Goal: Information Seeking & Learning: Learn about a topic

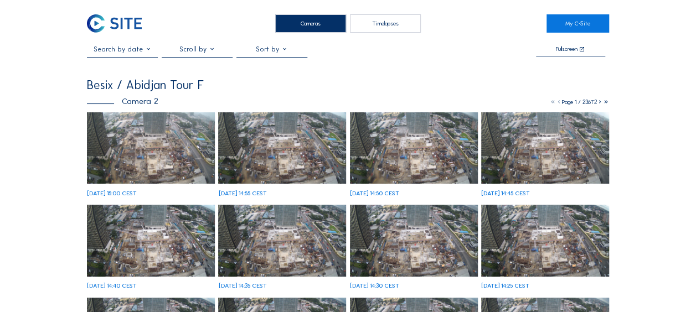
click at [135, 138] on img at bounding box center [151, 148] width 128 height 72
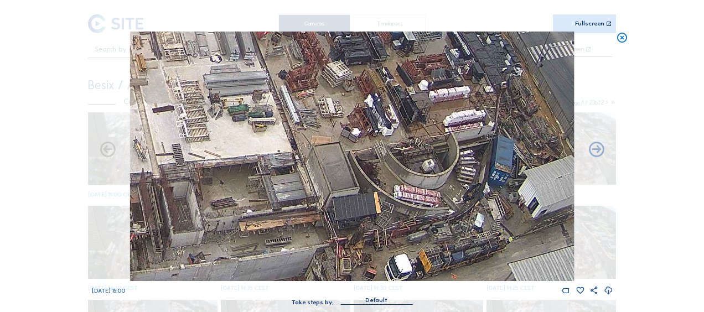
drag, startPoint x: 436, startPoint y: 212, endPoint x: 412, endPoint y: 141, distance: 74.8
click at [412, 141] on img at bounding box center [352, 157] width 444 height 250
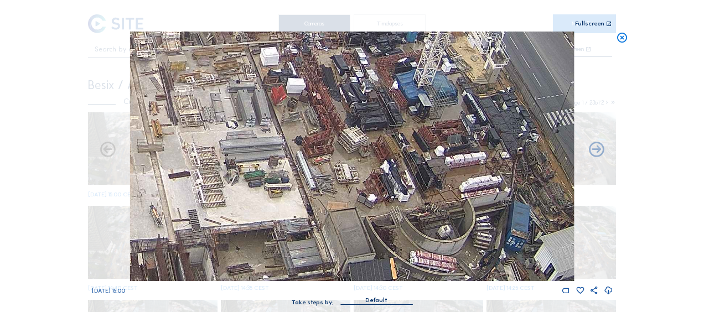
drag, startPoint x: 352, startPoint y: 63, endPoint x: 389, endPoint y: 163, distance: 106.2
click at [392, 174] on img at bounding box center [352, 157] width 444 height 250
drag, startPoint x: 352, startPoint y: 103, endPoint x: 371, endPoint y: 231, distance: 129.8
click at [371, 231] on img at bounding box center [352, 157] width 444 height 250
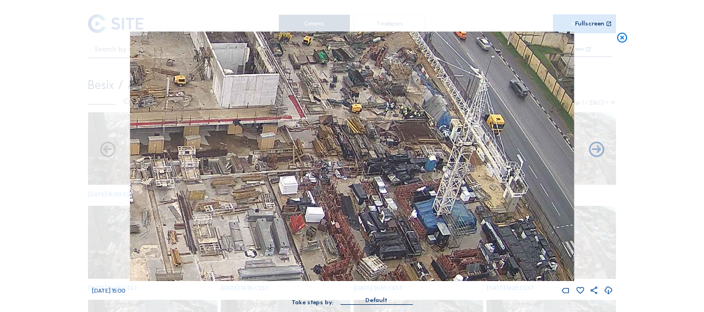
drag, startPoint x: 365, startPoint y: 163, endPoint x: 369, endPoint y: 192, distance: 29.1
click at [369, 192] on img at bounding box center [352, 157] width 444 height 250
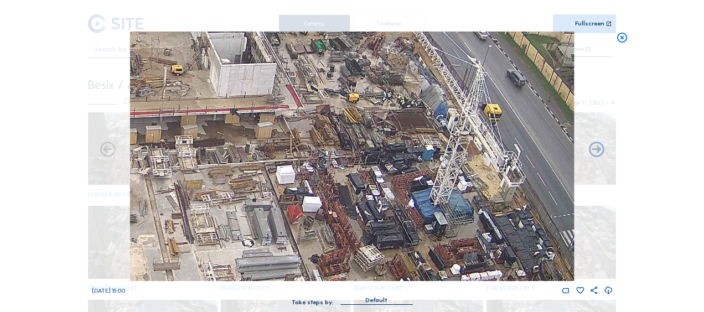
drag, startPoint x: 343, startPoint y: 200, endPoint x: 326, endPoint y: 173, distance: 31.6
click at [330, 141] on img at bounding box center [352, 157] width 444 height 250
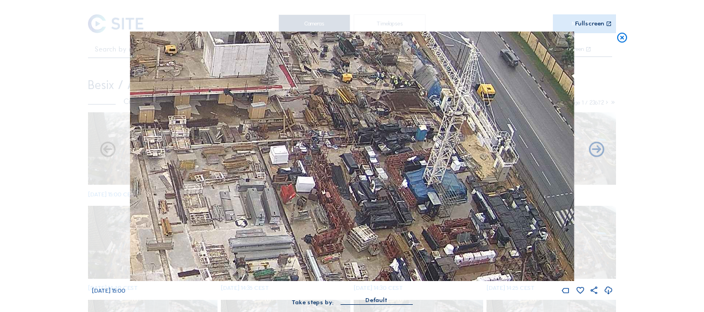
drag, startPoint x: 341, startPoint y: 228, endPoint x: 312, endPoint y: 130, distance: 102.2
click at [310, 117] on img at bounding box center [352, 157] width 444 height 250
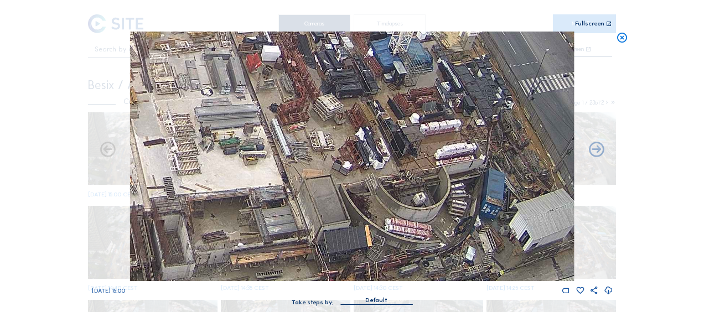
drag, startPoint x: 328, startPoint y: 208, endPoint x: 312, endPoint y: 152, distance: 58.2
click at [306, 78] on img at bounding box center [352, 157] width 444 height 250
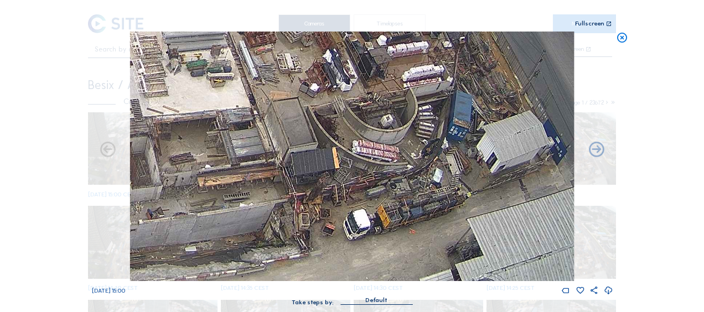
drag, startPoint x: 306, startPoint y: 156, endPoint x: 298, endPoint y: 137, distance: 20.1
click at [298, 137] on img at bounding box center [352, 157] width 444 height 250
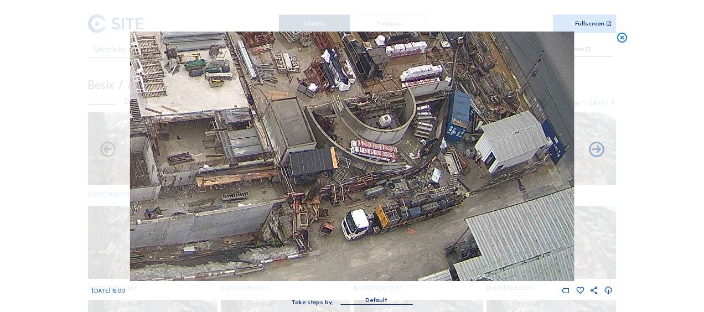
drag, startPoint x: 223, startPoint y: 155, endPoint x: 497, endPoint y: 158, distance: 274.1
click at [497, 158] on img at bounding box center [352, 157] width 444 height 250
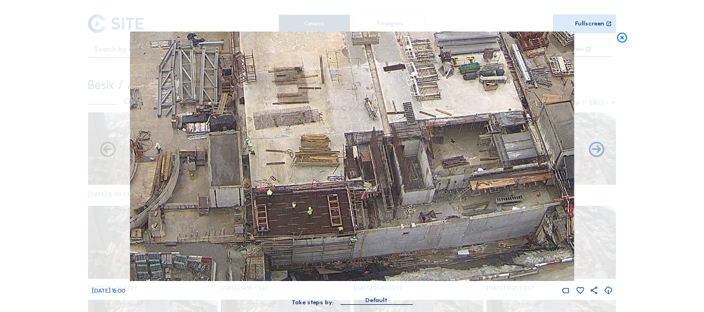
drag, startPoint x: 372, startPoint y: 173, endPoint x: 432, endPoint y: 188, distance: 61.6
click at [432, 188] on img at bounding box center [352, 157] width 444 height 250
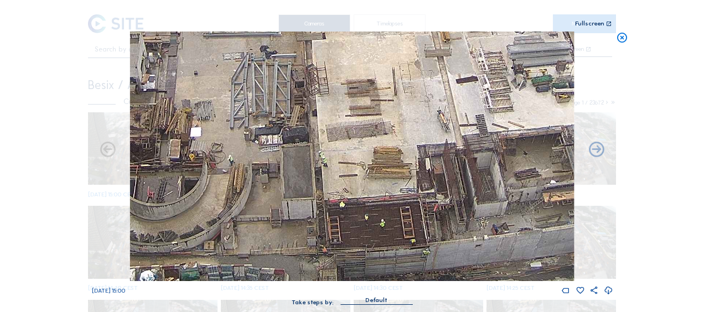
drag, startPoint x: 285, startPoint y: 235, endPoint x: 363, endPoint y: 220, distance: 79.1
click at [363, 220] on img at bounding box center [352, 157] width 444 height 250
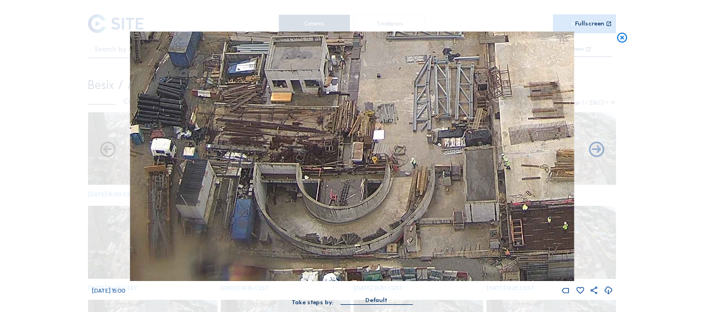
drag, startPoint x: 260, startPoint y: 187, endPoint x: 367, endPoint y: 203, distance: 107.5
click at [374, 207] on img at bounding box center [352, 157] width 444 height 250
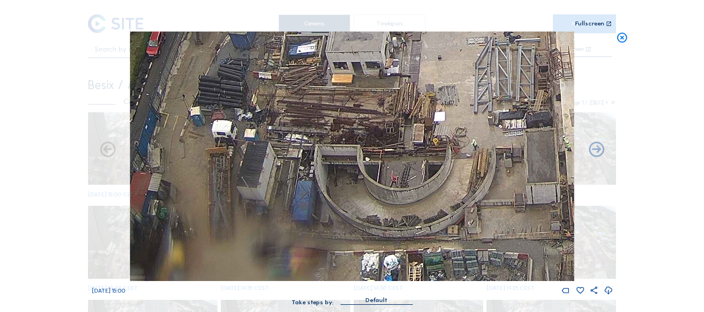
drag, startPoint x: 173, startPoint y: 203, endPoint x: 239, endPoint y: 155, distance: 82.1
click at [239, 155] on img at bounding box center [352, 157] width 444 height 250
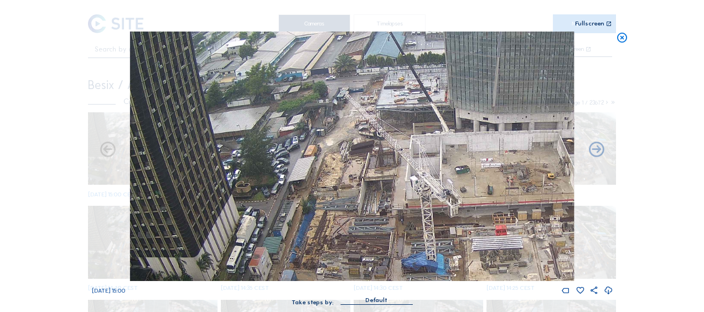
drag, startPoint x: 373, startPoint y: 88, endPoint x: 395, endPoint y: 243, distance: 156.6
click at [395, 243] on img at bounding box center [352, 157] width 444 height 250
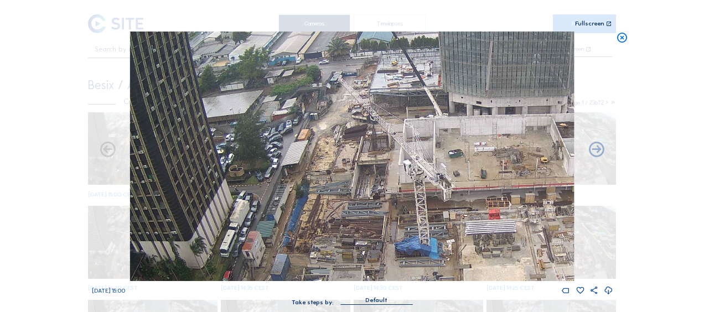
drag, startPoint x: 342, startPoint y: 191, endPoint x: 336, endPoint y: 175, distance: 17.4
click at [336, 175] on img at bounding box center [352, 157] width 444 height 250
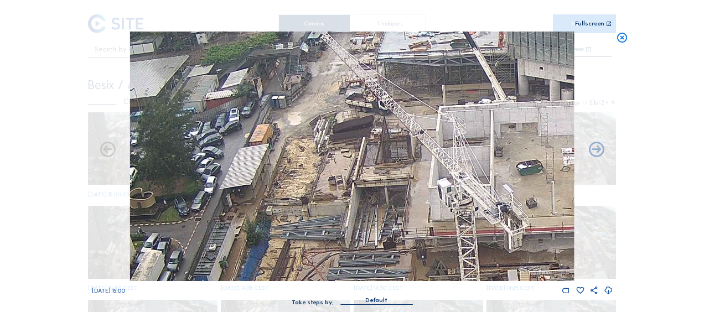
drag, startPoint x: 356, startPoint y: 133, endPoint x: 333, endPoint y: 220, distance: 89.7
click at [333, 220] on img at bounding box center [352, 157] width 444 height 250
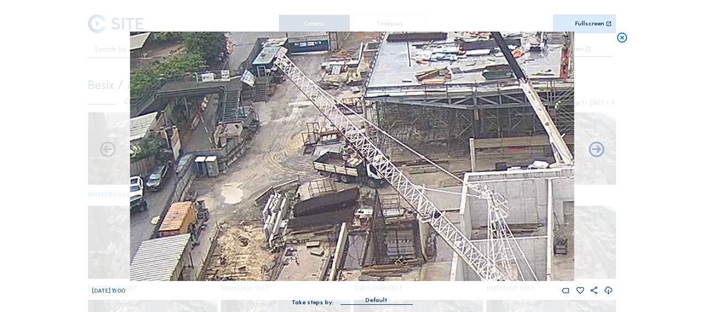
drag, startPoint x: 313, startPoint y: 235, endPoint x: 328, endPoint y: 154, distance: 82.2
click at [328, 153] on img at bounding box center [352, 157] width 444 height 250
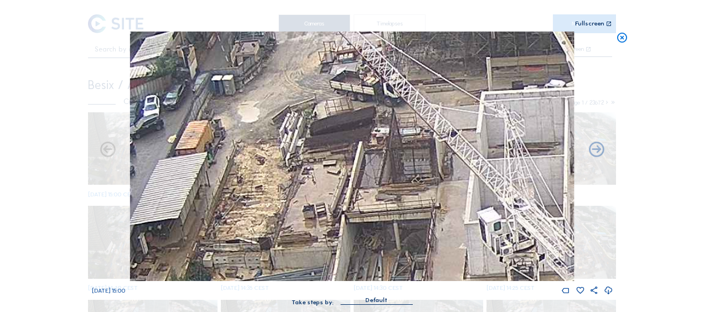
drag, startPoint x: 295, startPoint y: 261, endPoint x: 350, endPoint y: 150, distance: 124.6
click at [353, 131] on img at bounding box center [352, 157] width 444 height 250
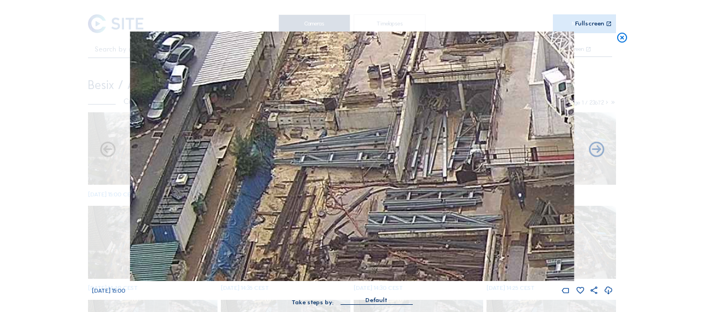
drag, startPoint x: 310, startPoint y: 214, endPoint x: 390, endPoint y: 106, distance: 133.8
click at [389, 107] on img at bounding box center [352, 157] width 444 height 250
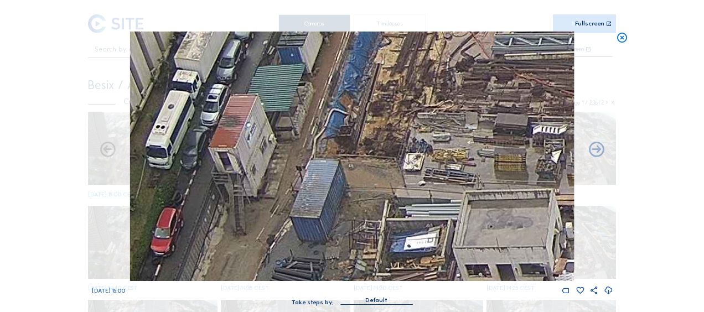
drag, startPoint x: 371, startPoint y: 145, endPoint x: 394, endPoint y: 118, distance: 35.7
click at [394, 118] on img at bounding box center [352, 157] width 444 height 250
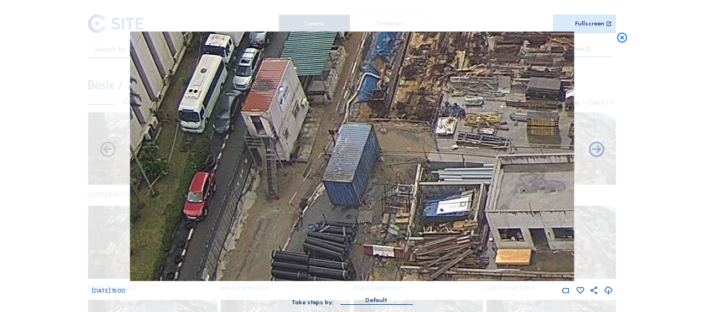
drag, startPoint x: 378, startPoint y: 216, endPoint x: 412, endPoint y: 148, distance: 75.5
click at [408, 120] on img at bounding box center [352, 157] width 444 height 250
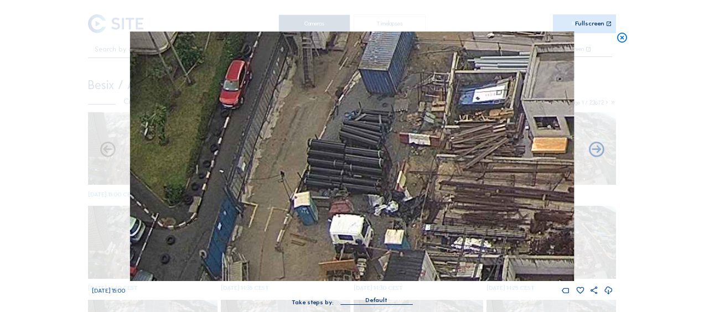
drag, startPoint x: 396, startPoint y: 215, endPoint x: 411, endPoint y: 158, distance: 58.4
click at [418, 106] on img at bounding box center [352, 157] width 444 height 250
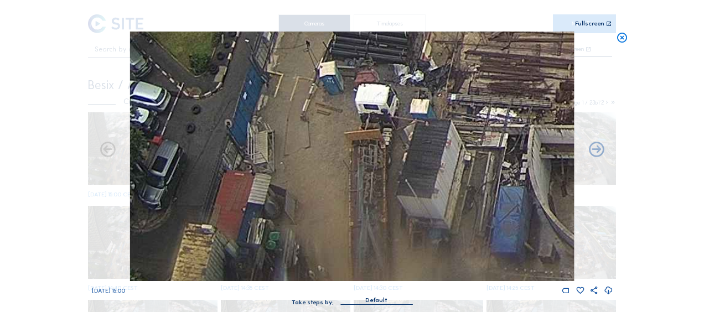
drag, startPoint x: 398, startPoint y: 194, endPoint x: 411, endPoint y: 128, distance: 66.8
click at [411, 128] on img at bounding box center [352, 157] width 444 height 250
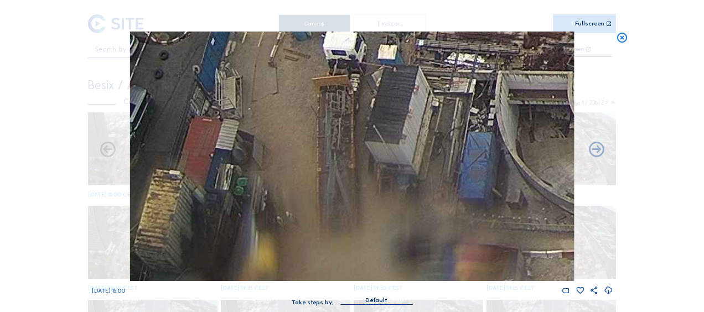
drag, startPoint x: 451, startPoint y: 151, endPoint x: 398, endPoint y: 113, distance: 65.6
click at [370, 94] on img at bounding box center [352, 157] width 444 height 250
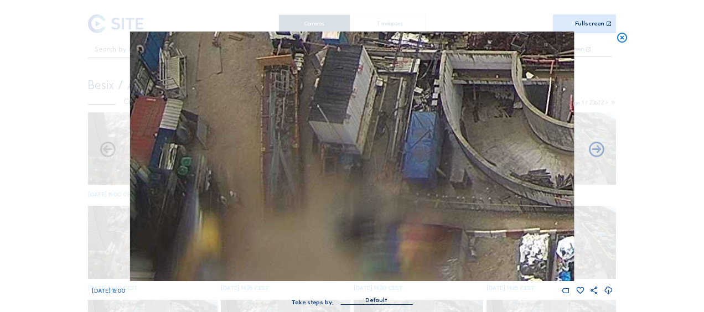
drag, startPoint x: 509, startPoint y: 147, endPoint x: 473, endPoint y: 138, distance: 37.6
click at [440, 111] on img at bounding box center [352, 157] width 444 height 250
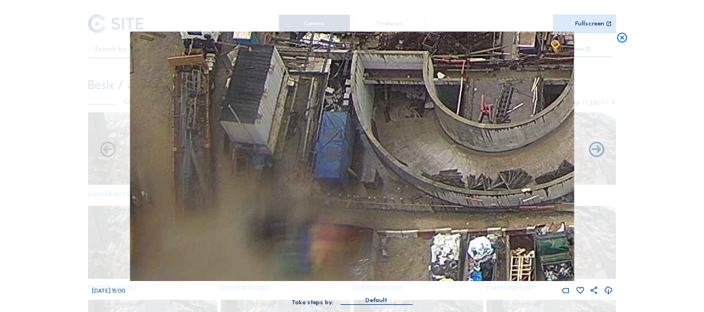
drag, startPoint x: 514, startPoint y: 170, endPoint x: 389, endPoint y: 154, distance: 126.7
click at [383, 148] on img at bounding box center [352, 157] width 444 height 250
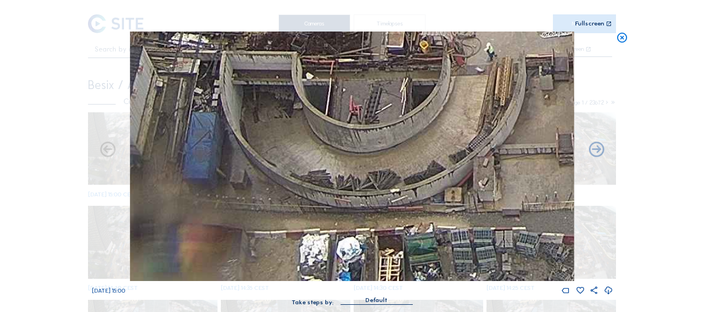
drag, startPoint x: 470, startPoint y: 193, endPoint x: 408, endPoint y: 194, distance: 62.6
click at [420, 193] on img at bounding box center [352, 157] width 444 height 250
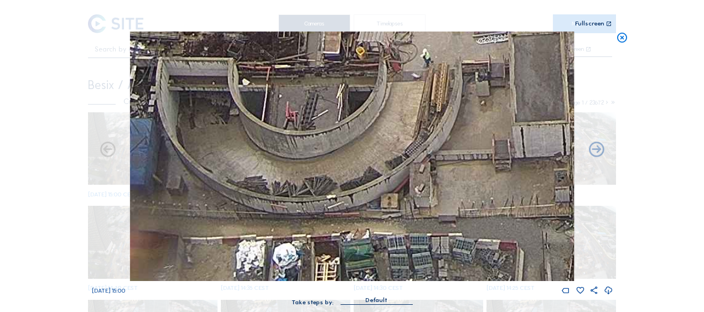
drag, startPoint x: 559, startPoint y: 181, endPoint x: 552, endPoint y: 179, distance: 7.3
click at [558, 181] on div "[DATE] 15:00" at bounding box center [352, 164] width 521 height 264
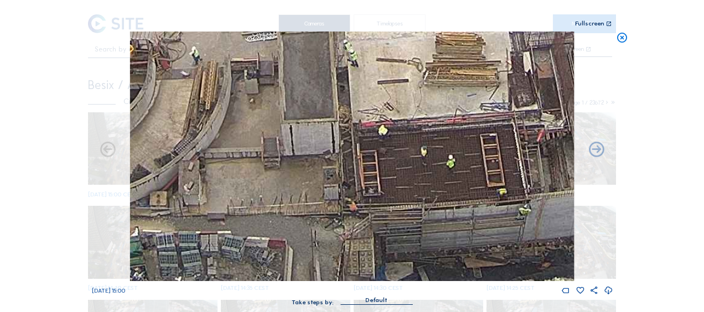
drag, startPoint x: 397, startPoint y: 177, endPoint x: 297, endPoint y: 174, distance: 99.7
click at [298, 174] on img at bounding box center [352, 157] width 444 height 250
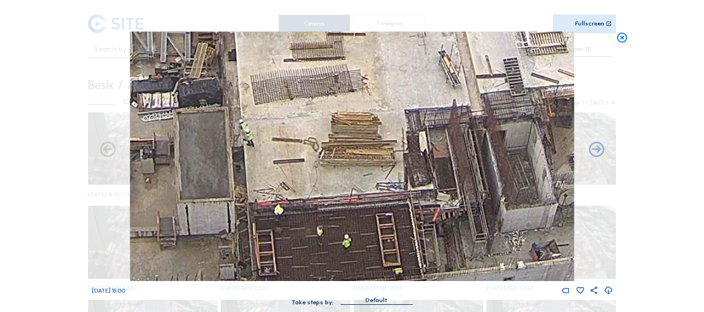
drag, startPoint x: 488, startPoint y: 163, endPoint x: 419, endPoint y: 225, distance: 92.9
click at [419, 225] on img at bounding box center [352, 157] width 444 height 250
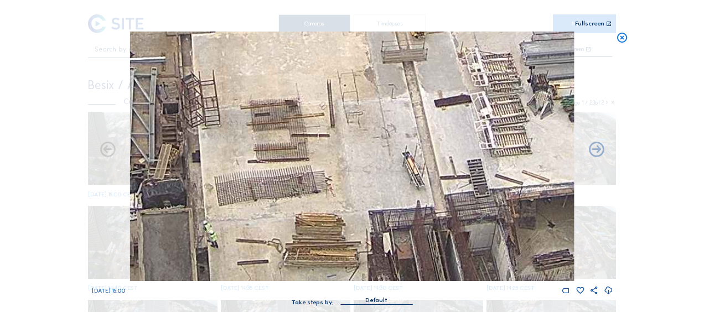
drag
click at [440, 156] on img at bounding box center [352, 157] width 444 height 250
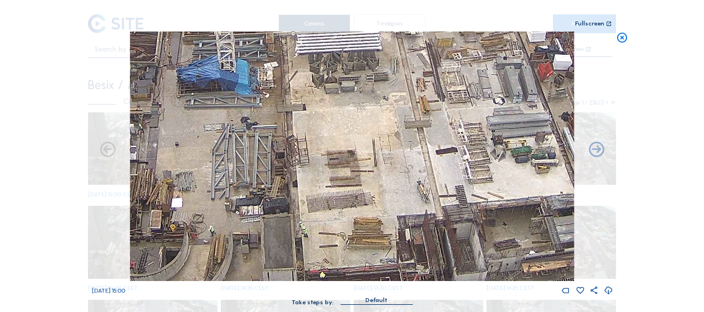
click at [422, 168] on img at bounding box center [352, 157] width 444 height 250
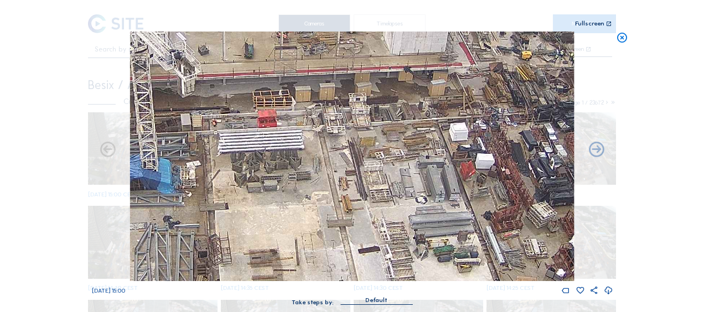
click at [358, 188] on img at bounding box center [352, 157] width 444 height 250
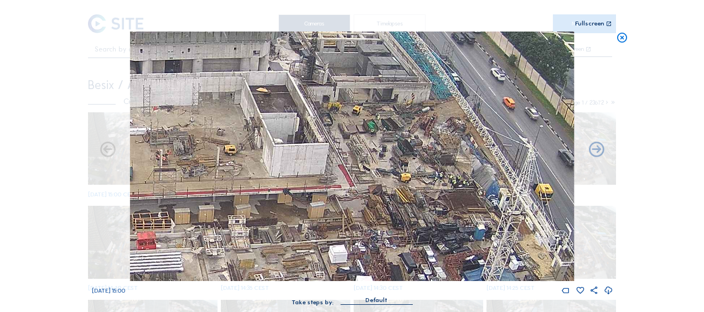
click at [287, 222] on img at bounding box center [352, 157] width 444 height 250
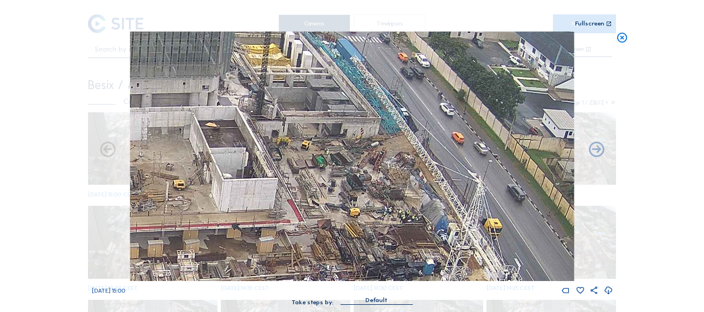
click at [344, 176] on img at bounding box center [352, 157] width 444 height 250
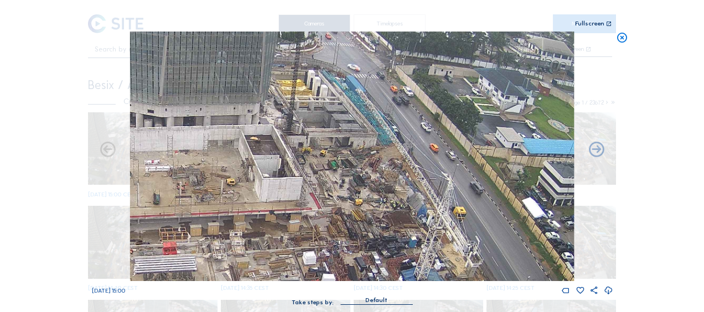
click at [375, 59] on img at bounding box center [352, 157] width 444 height 250
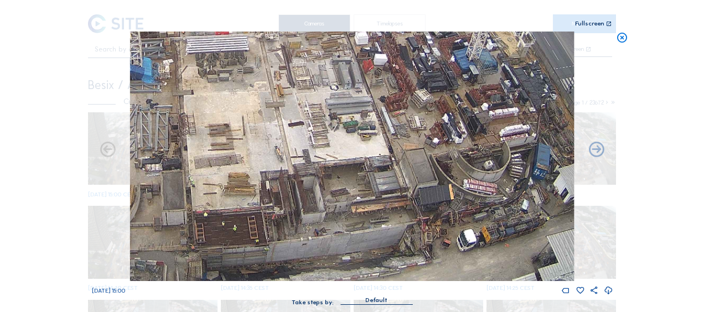
click at [349, 76] on img at bounding box center [352, 157] width 444 height 250
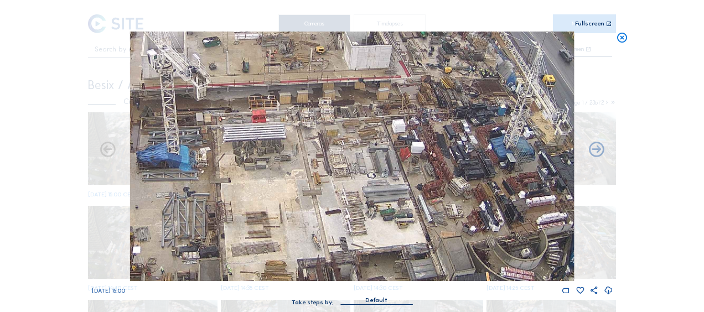
click at [461, 231] on img at bounding box center [352, 157] width 444 height 250
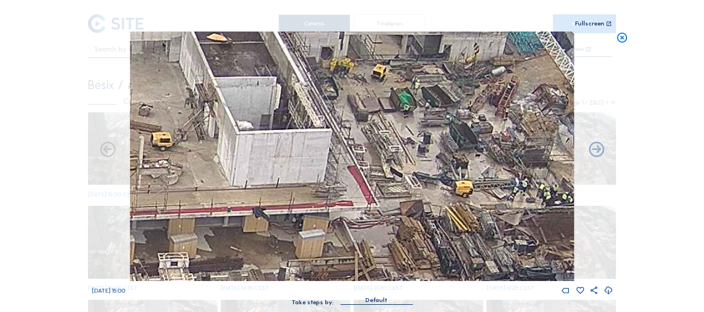
click at [424, 152] on img at bounding box center [352, 157] width 444 height 250
click at [622, 39] on icon at bounding box center [622, 38] width 12 height 13
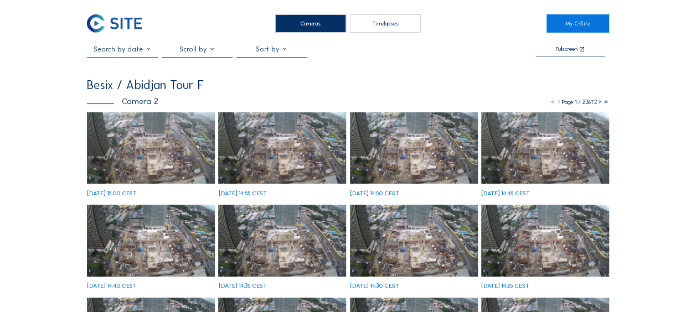
click at [144, 140] on img at bounding box center [151, 148] width 128 height 72
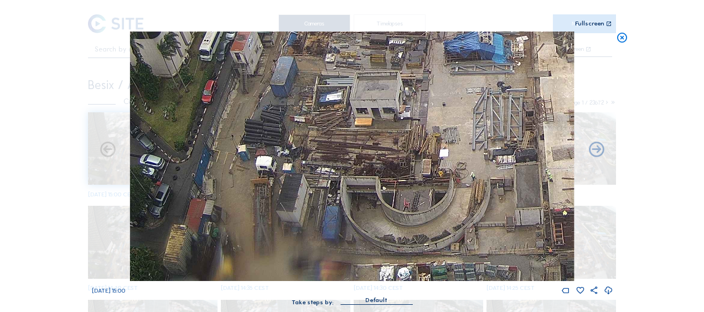
drag, startPoint x: 247, startPoint y: 236, endPoint x: 279, endPoint y: 183, distance: 62.6
click at [279, 183] on img at bounding box center [352, 157] width 444 height 250
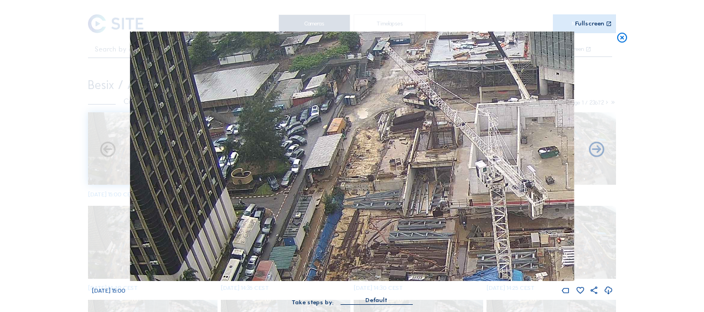
drag, startPoint x: 362, startPoint y: 88, endPoint x: 381, endPoint y: 325, distance: 237.3
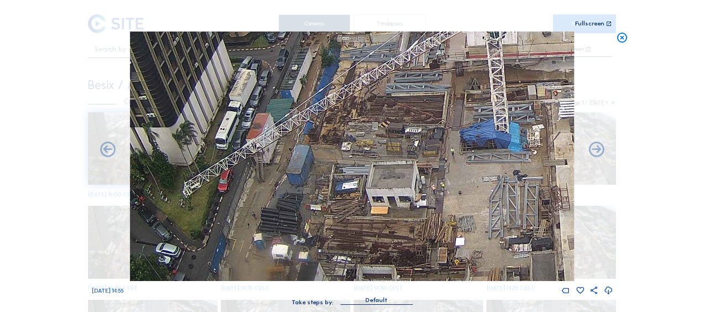
drag, startPoint x: 392, startPoint y: 216, endPoint x: 393, endPoint y: 78, distance: 138.4
click at [393, 78] on img at bounding box center [352, 157] width 444 height 250
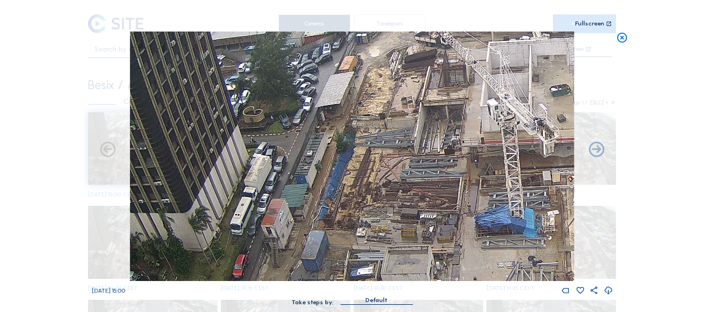
drag, startPoint x: 380, startPoint y: 121, endPoint x: 400, endPoint y: 224, distance: 104.9
click at [400, 224] on img at bounding box center [352, 157] width 444 height 250
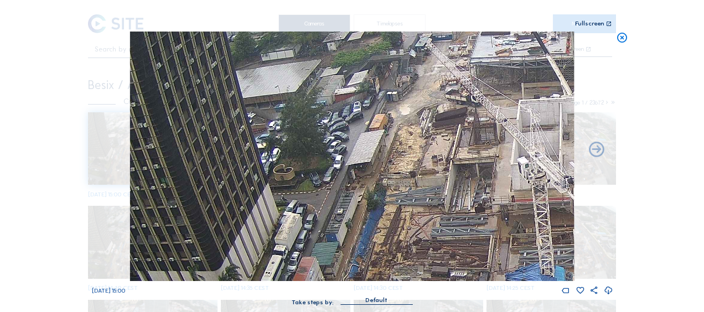
drag, startPoint x: 426, startPoint y: 182, endPoint x: 450, endPoint y: 222, distance: 46.2
click at [450, 222] on img at bounding box center [352, 157] width 444 height 250
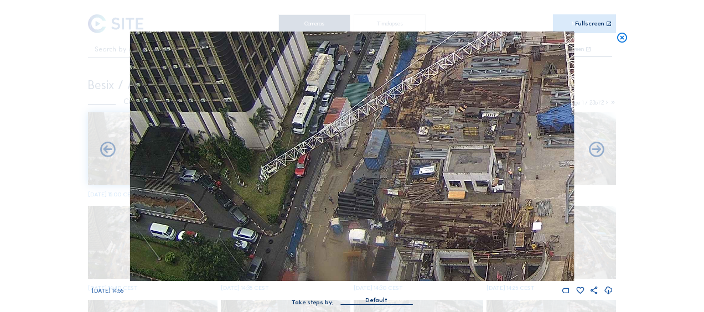
drag, startPoint x: 390, startPoint y: 207, endPoint x: 394, endPoint y: 146, distance: 61.0
click at [424, 50] on img at bounding box center [352, 157] width 444 height 250
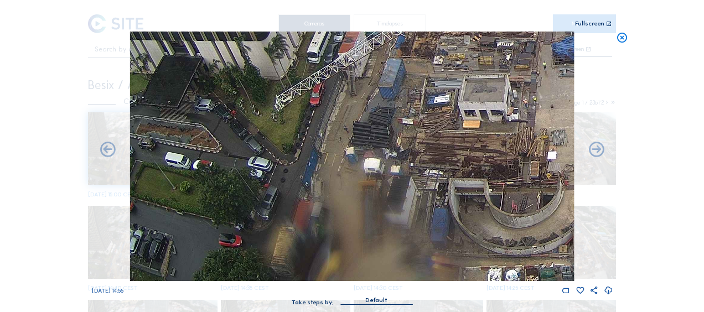
drag, startPoint x: 408, startPoint y: 103, endPoint x: 401, endPoint y: 126, distance: 23.8
click at [409, 101] on img at bounding box center [352, 157] width 444 height 250
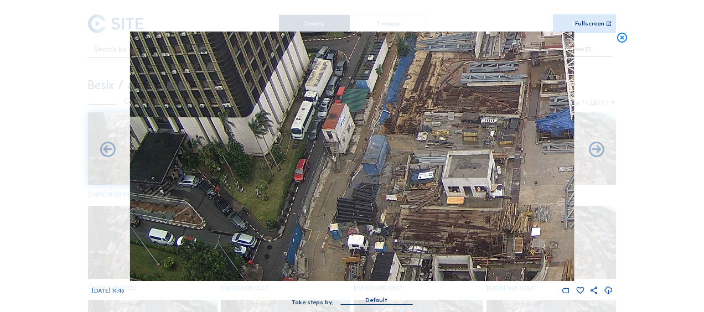
drag, startPoint x: 414, startPoint y: 193, endPoint x: 409, endPoint y: 222, distance: 29.9
click at [409, 222] on img at bounding box center [352, 157] width 444 height 250
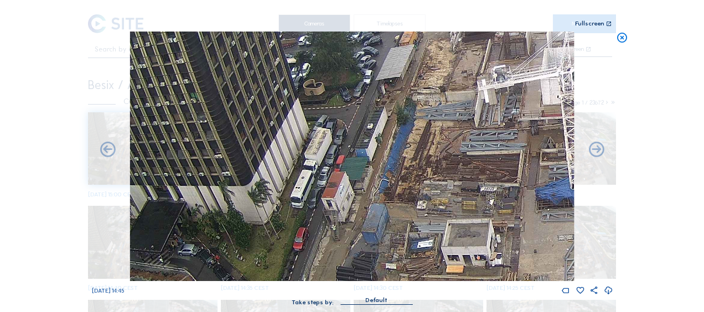
drag, startPoint x: 450, startPoint y: 208, endPoint x: 450, endPoint y: 225, distance: 16.6
click at [450, 225] on img at bounding box center [352, 157] width 444 height 250
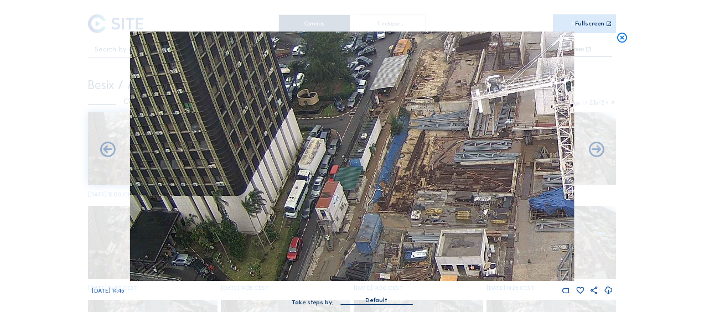
drag, startPoint x: 496, startPoint y: 171, endPoint x: 193, endPoint y: 191, distance: 303.6
click at [193, 191] on img at bounding box center [352, 157] width 444 height 250
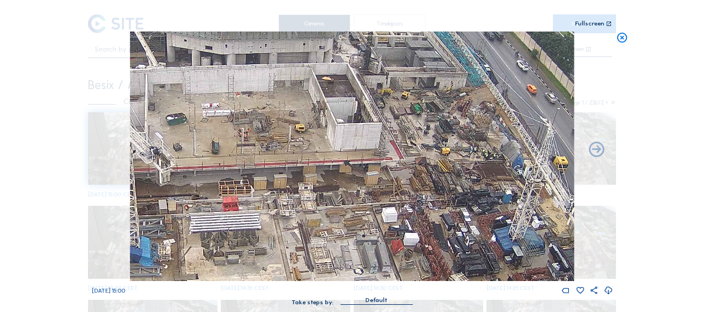
drag, startPoint x: 495, startPoint y: 156, endPoint x: 343, endPoint y: 184, distance: 154.2
click at [345, 187] on img at bounding box center [352, 157] width 444 height 250
